Goal: Information Seeking & Learning: Learn about a topic

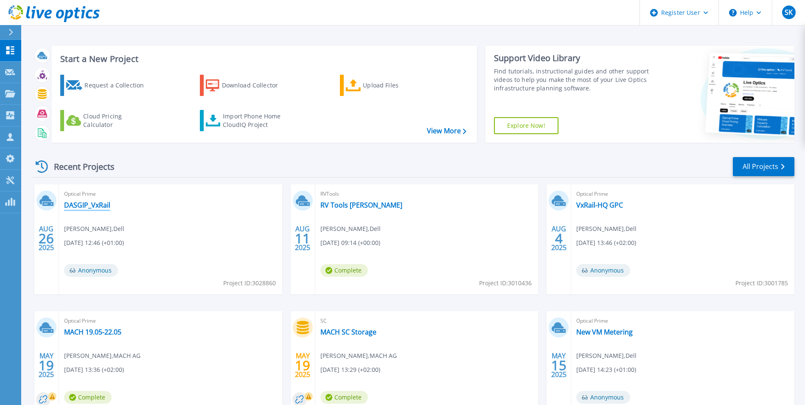
click at [106, 206] on link "DASGIP_VxRail" at bounding box center [87, 205] width 46 height 8
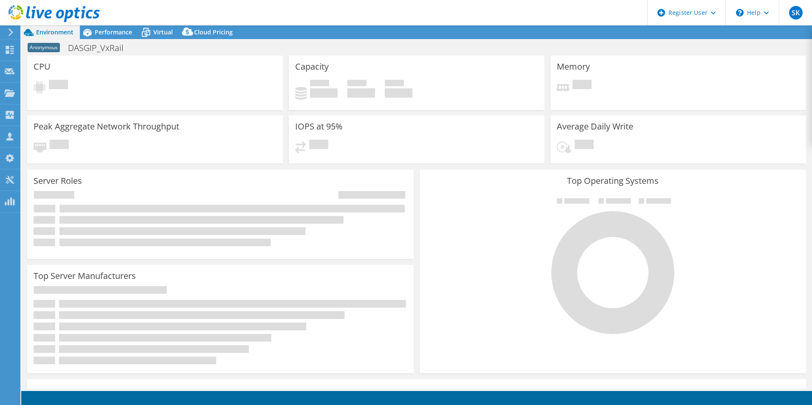
select select "EUFrankfurt"
select select "EUR"
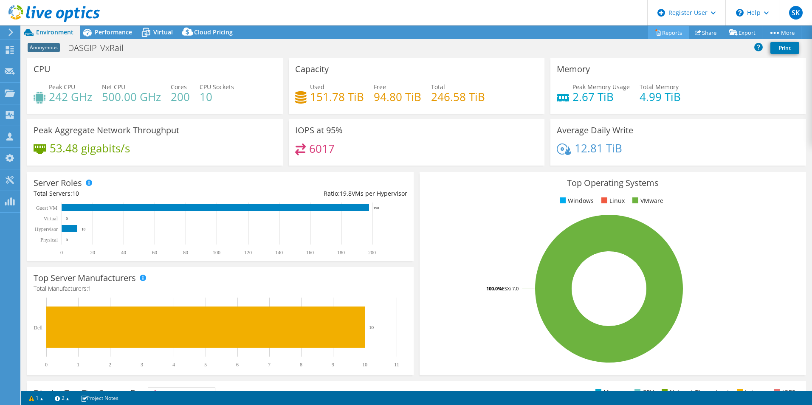
click at [676, 31] on link "Reports" at bounding box center [668, 32] width 41 height 13
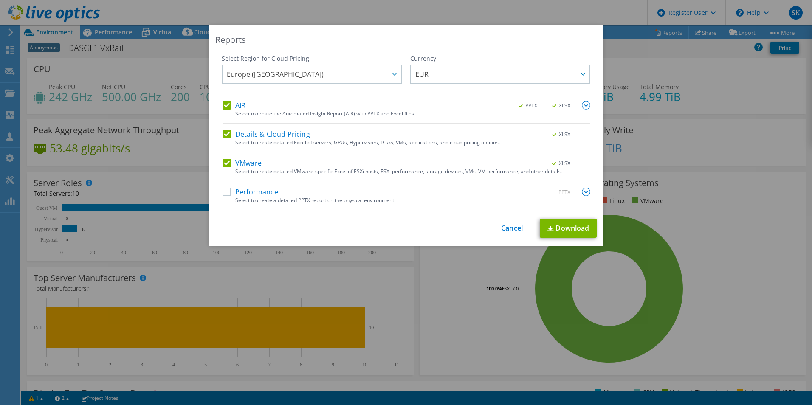
click at [502, 225] on link "Cancel" at bounding box center [512, 228] width 22 height 8
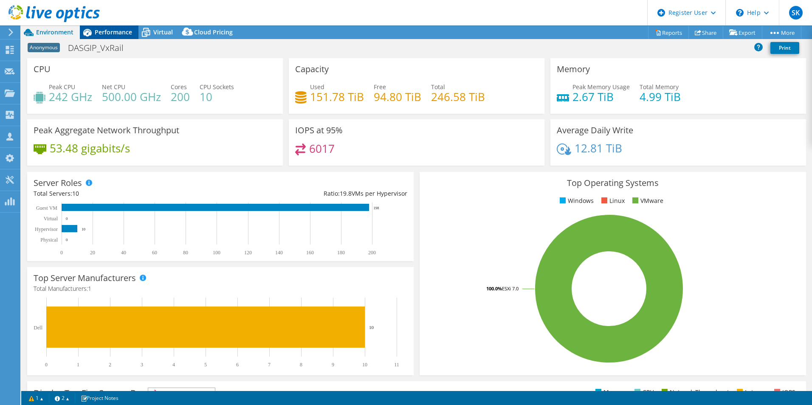
click at [104, 29] on span "Performance" at bounding box center [113, 32] width 37 height 8
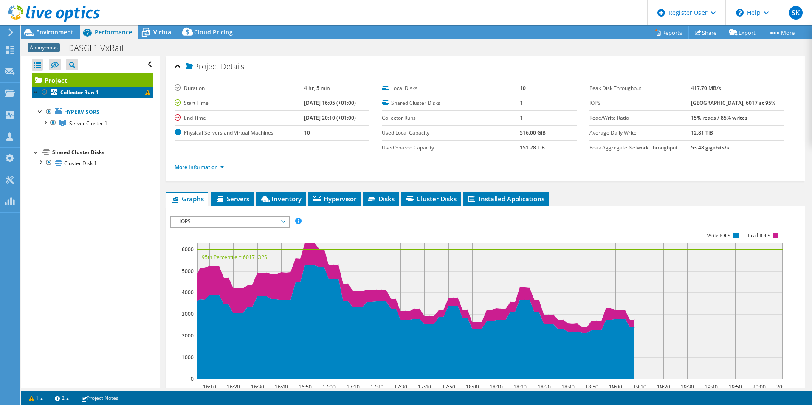
click at [145, 91] on span at bounding box center [147, 92] width 5 height 5
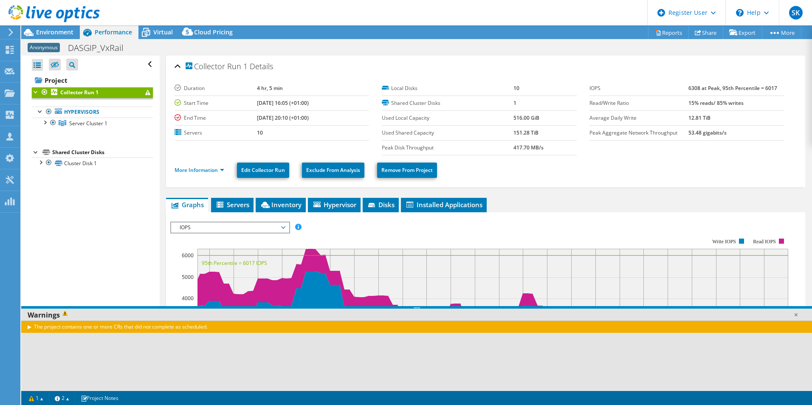
click at [145, 91] on span at bounding box center [147, 92] width 5 height 5
click at [154, 28] on span "Virtual" at bounding box center [163, 32] width 20 height 8
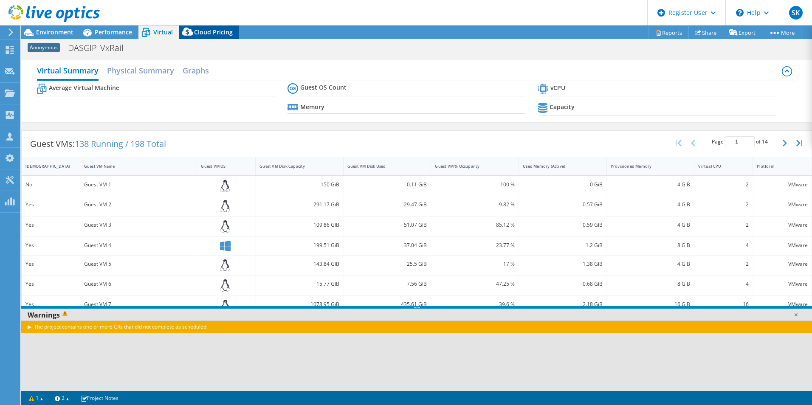
click at [208, 27] on div "Cloud Pricing" at bounding box center [209, 32] width 60 height 14
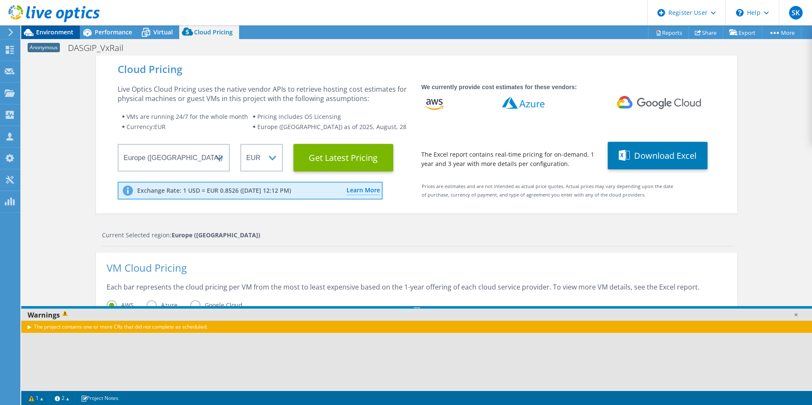
click at [45, 30] on span "Environment" at bounding box center [54, 32] width 37 height 8
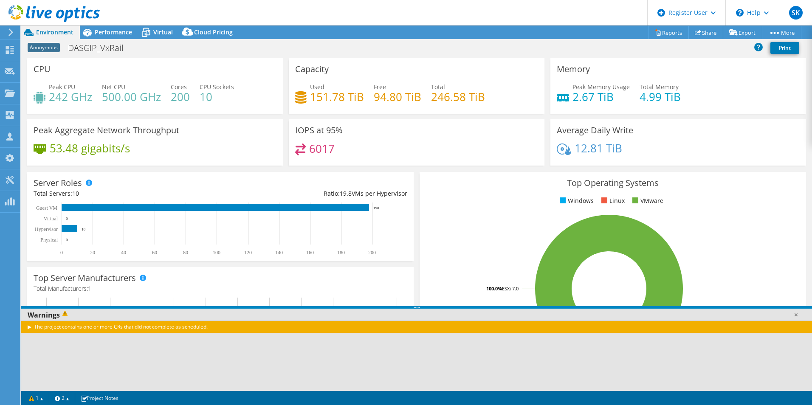
click at [45, 44] on span "Anonymous" at bounding box center [44, 47] width 32 height 9
click at [794, 316] on link at bounding box center [795, 314] width 8 height 8
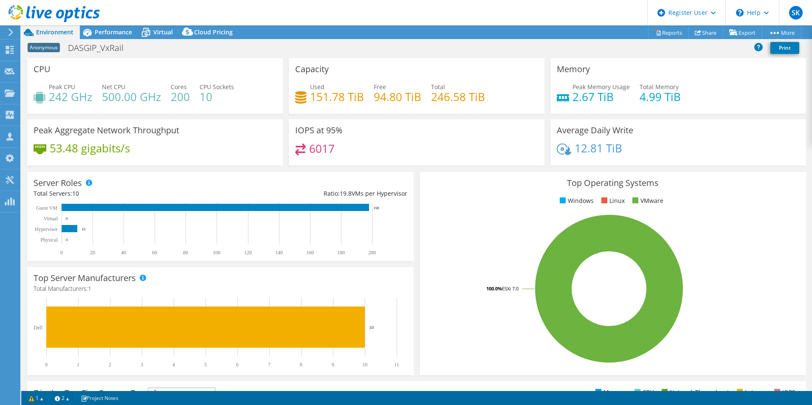
click at [59, 8] on icon at bounding box center [53, 13] width 91 height 17
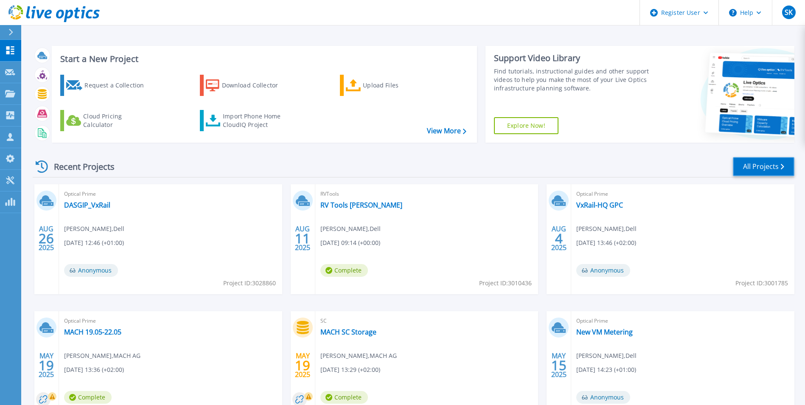
click at [757, 171] on link "All Projects" at bounding box center [764, 166] width 62 height 19
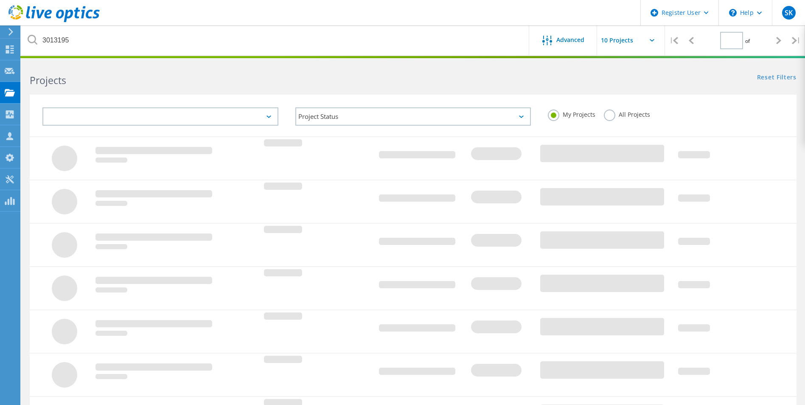
type input "1"
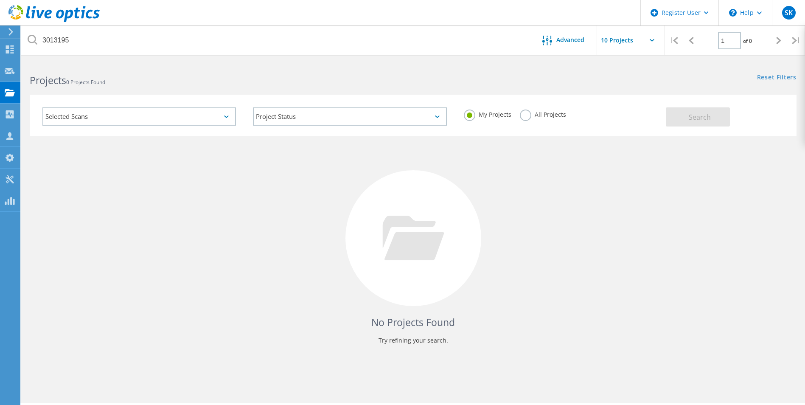
click at [528, 118] on label "All Projects" at bounding box center [543, 114] width 46 height 8
click at [0, 0] on input "All Projects" at bounding box center [0, 0] width 0 height 0
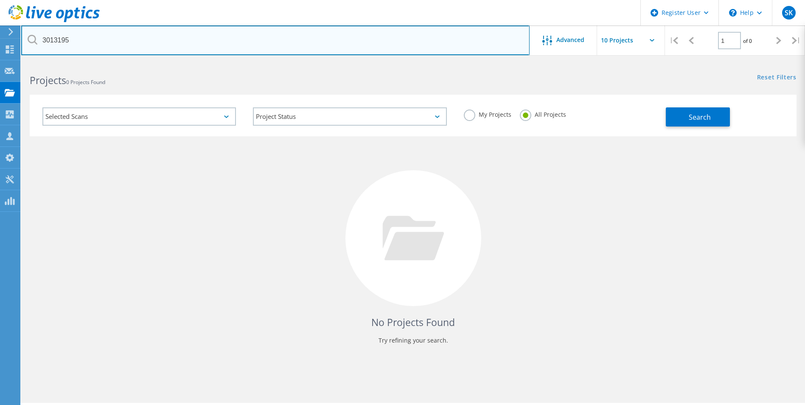
drag, startPoint x: 111, startPoint y: 37, endPoint x: -105, endPoint y: -1, distance: 219.9
click at [0, 0] on html "Register User \n Help Explore Helpful Articles Contact Support SK Dell User Sop…" at bounding box center [402, 214] width 805 height 428
paste input "ToGockel@dspace.de"
type input "ToGockel@dspace.de"
drag, startPoint x: 199, startPoint y: 39, endPoint x: -168, endPoint y: 14, distance: 368.1
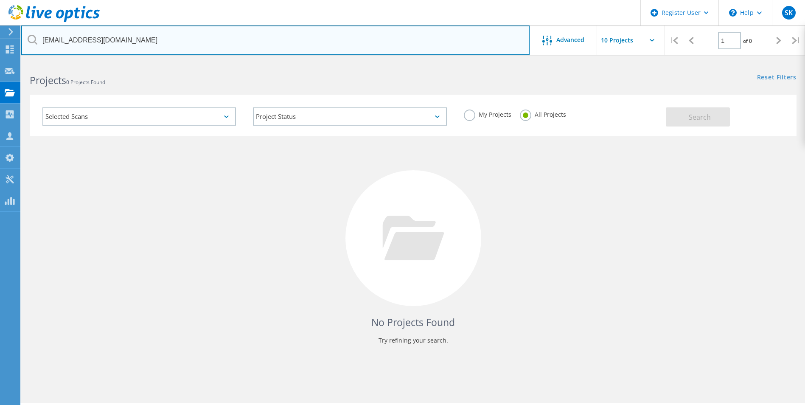
click at [0, 14] on html "Register User \n Help Explore Helpful Articles Contact Support SK Dell User Sop…" at bounding box center [402, 214] width 805 height 428
paste input "MSchuff@dspace.de"
type input "MSchuff@dspace.de"
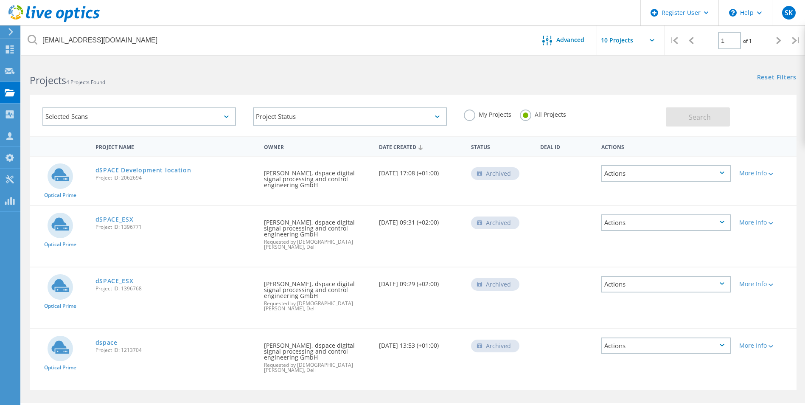
click at [82, 15] on use at bounding box center [53, 13] width 91 height 17
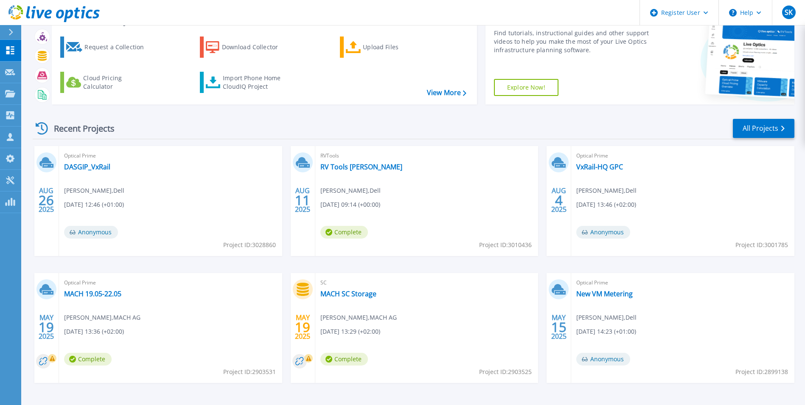
scroll to position [65, 0]
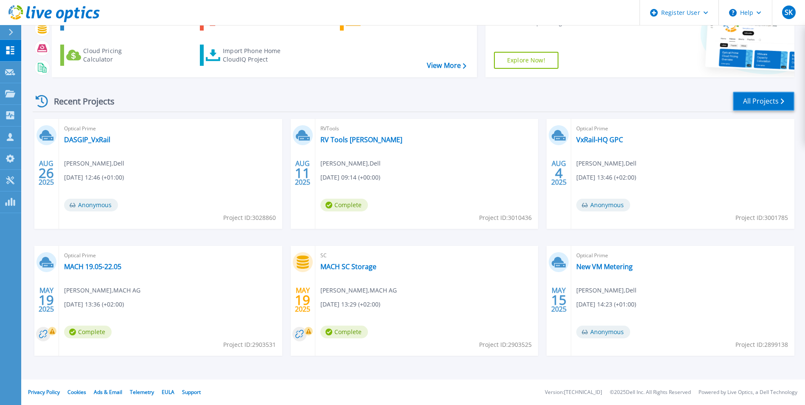
click at [774, 99] on link "All Projects" at bounding box center [764, 101] width 62 height 19
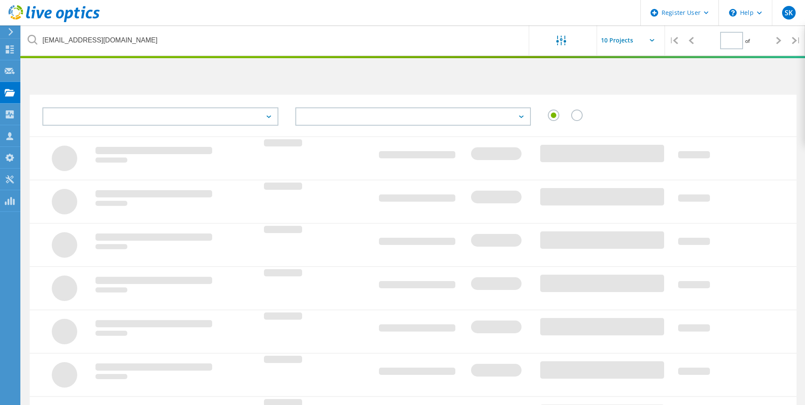
type input "1"
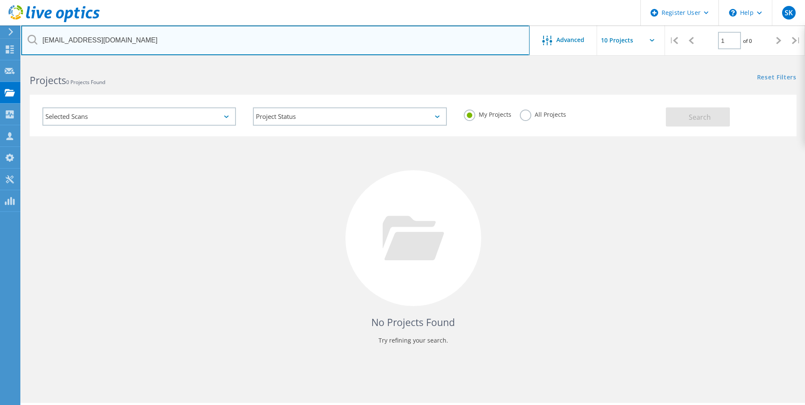
drag, startPoint x: 139, startPoint y: 46, endPoint x: -158, endPoint y: 6, distance: 300.3
click at [0, 6] on html "Register User \n Help Explore Helpful Articles Contact Support SK Dell User [PE…" at bounding box center [402, 214] width 805 height 428
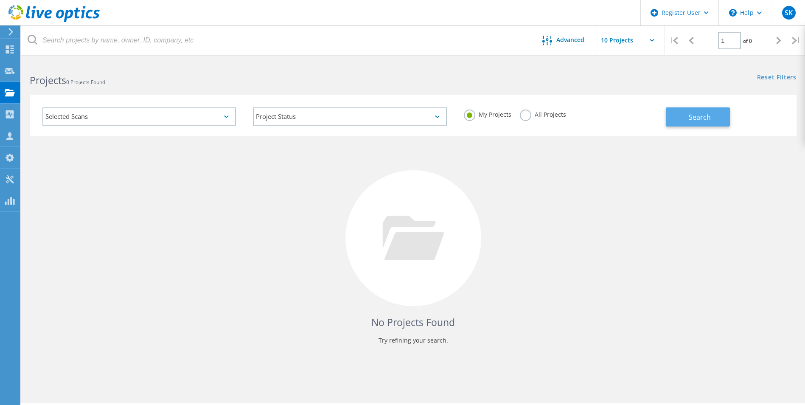
click at [707, 118] on span "Search" at bounding box center [700, 117] width 22 height 9
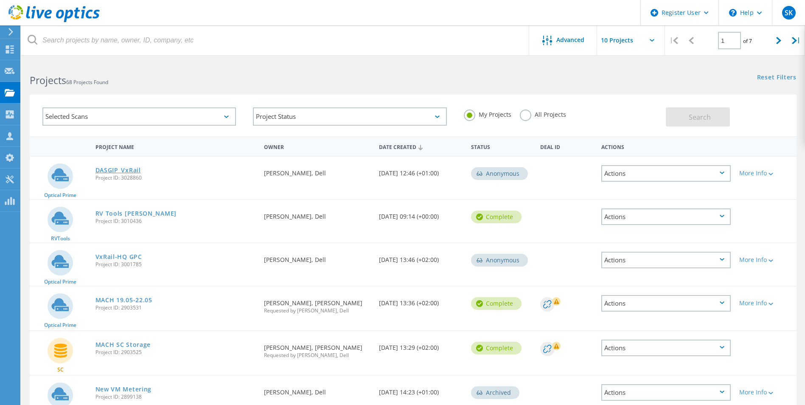
click at [121, 169] on link "DASGIP_VxRail" at bounding box center [118, 170] width 45 height 6
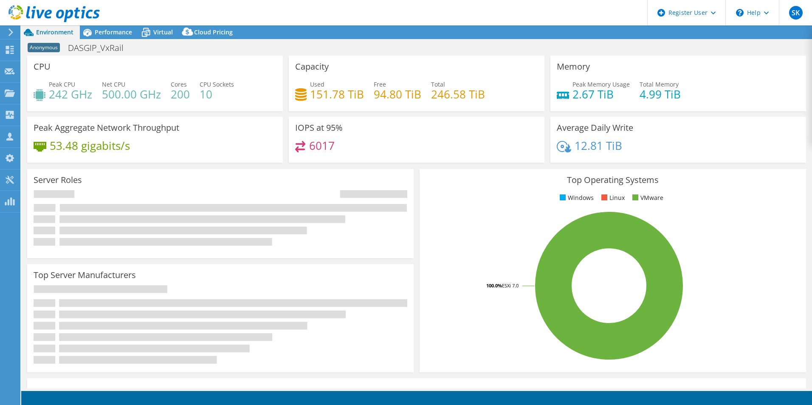
select select "EUFrankfurt"
select select "EUR"
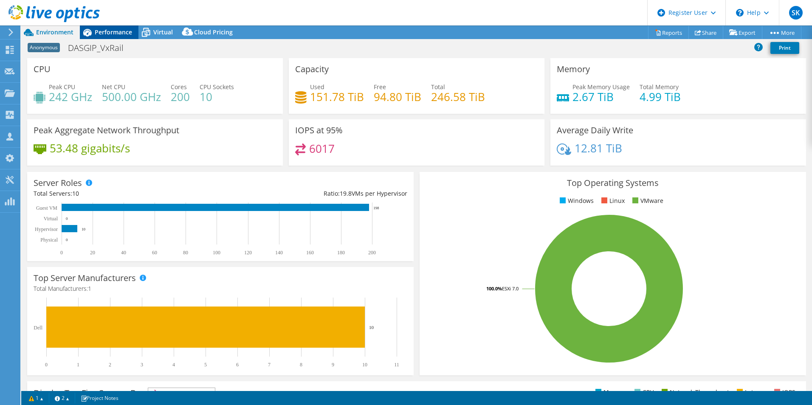
click at [100, 28] on span "Performance" at bounding box center [113, 32] width 37 height 8
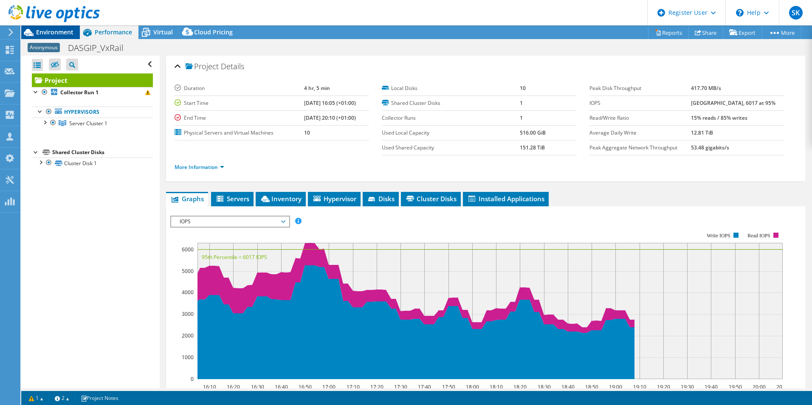
click at [59, 35] on span "Environment" at bounding box center [54, 32] width 37 height 8
